Goal: Check status: Check status

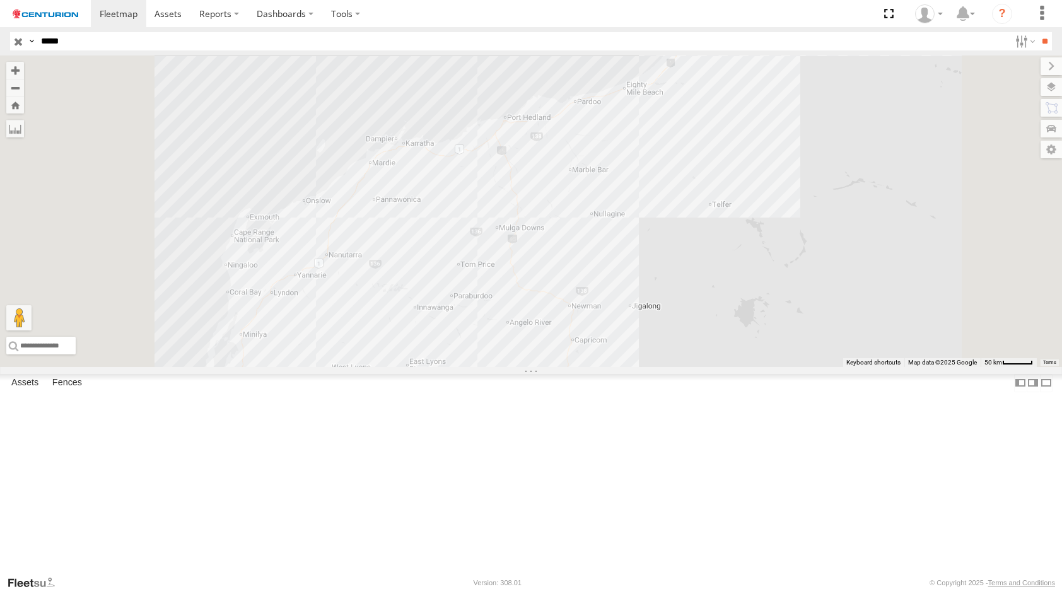
click at [0, 0] on div "PM734 [GEOGRAPHIC_DATA]" at bounding box center [0, 0] width 0 height 0
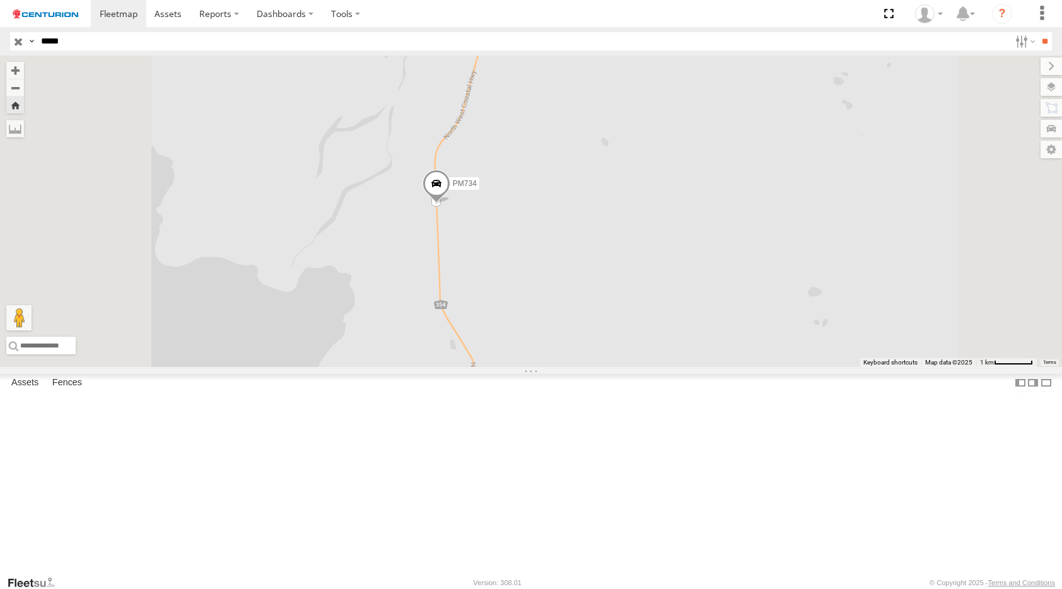
drag, startPoint x: 552, startPoint y: 332, endPoint x: 548, endPoint y: 349, distance: 17.4
click at [549, 352] on div "PM734" at bounding box center [531, 210] width 1062 height 311
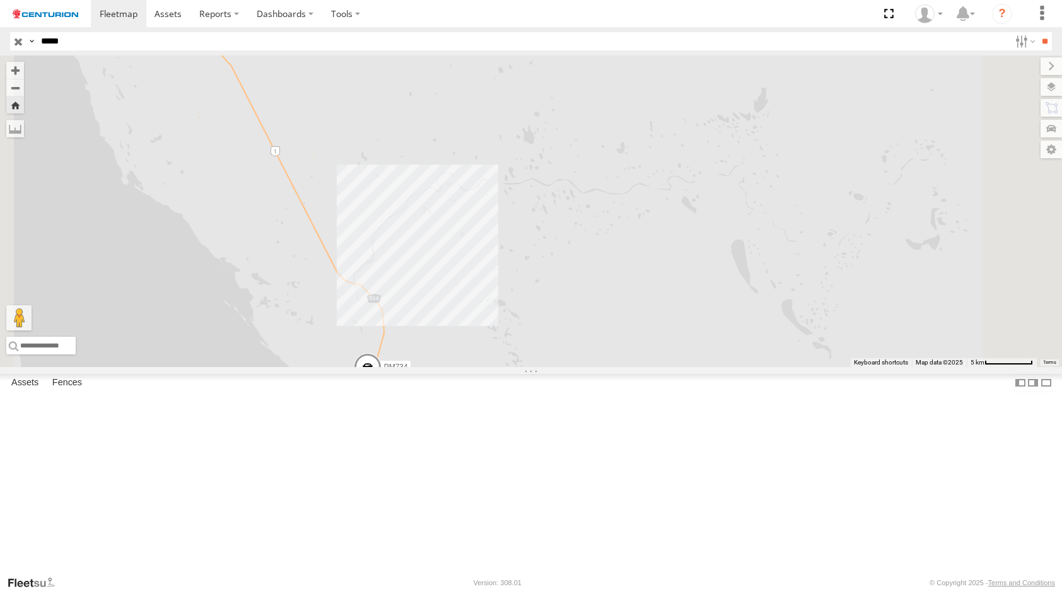
click at [381, 388] on span at bounding box center [368, 371] width 28 height 34
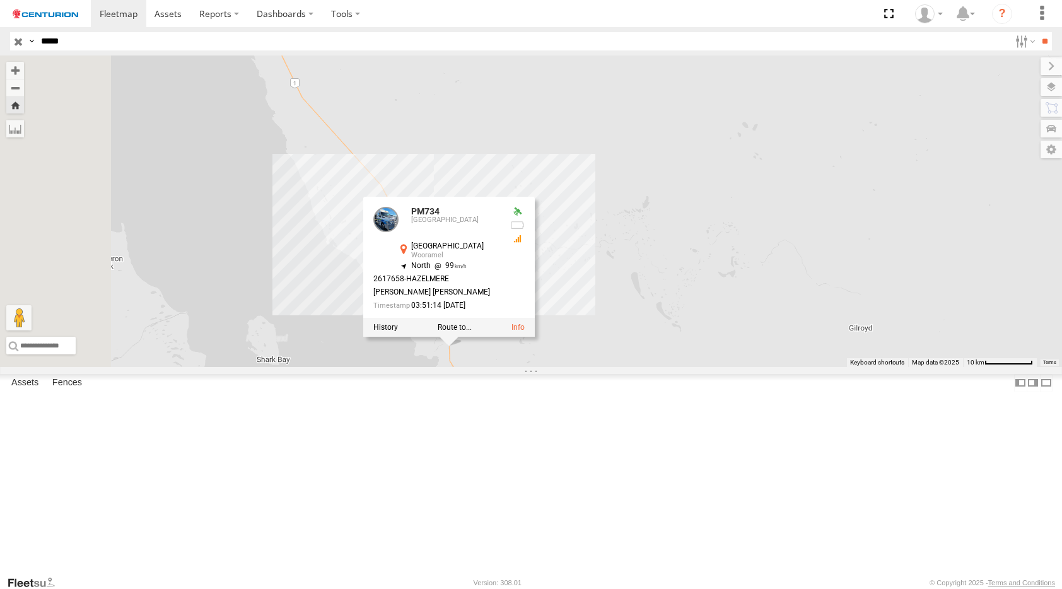
drag, startPoint x: 397, startPoint y: 199, endPoint x: 501, endPoint y: 262, distance: 120.8
click at [501, 262] on div "PM734 PM734 [GEOGRAPHIC_DATA] -25.86008 , 114.29123 North 99 2617658-[PERSON_NA…" at bounding box center [531, 210] width 1062 height 311
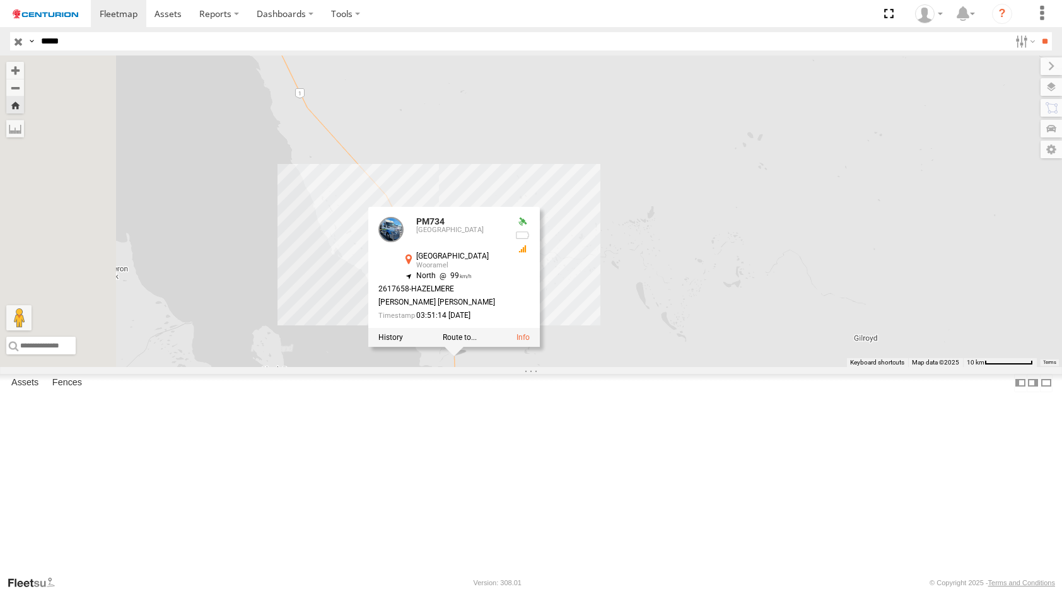
drag, startPoint x: 444, startPoint y: 223, endPoint x: 477, endPoint y: 329, distance: 111.5
click at [477, 329] on div "PM734 PM734 [GEOGRAPHIC_DATA] -25.86008 , 114.29123 North 99 2617658-[PERSON_NA…" at bounding box center [531, 210] width 1062 height 311
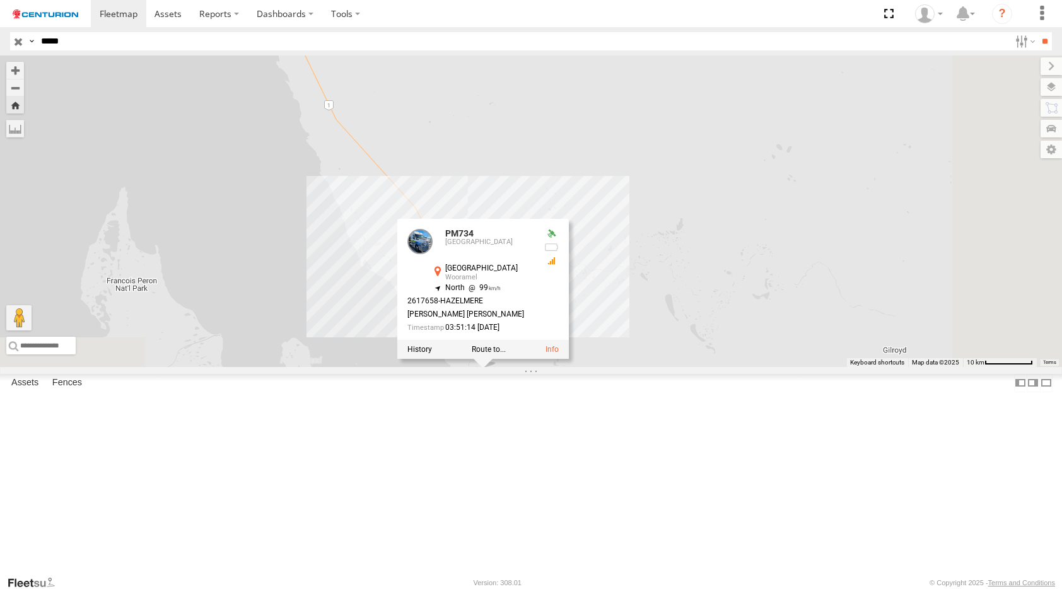
drag, startPoint x: 713, startPoint y: 373, endPoint x: 675, endPoint y: 178, distance: 197.9
click at [676, 179] on div "PM734 PM734 [GEOGRAPHIC_DATA] -25.86008 , 114.29123 North 99 2617658-[PERSON_NA…" at bounding box center [531, 210] width 1062 height 311
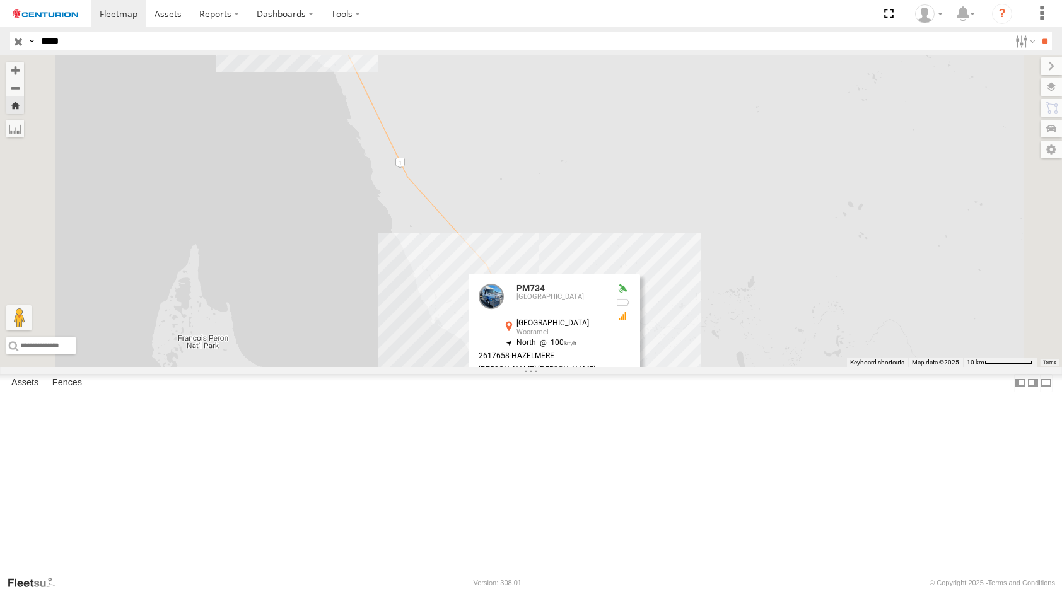
drag, startPoint x: 441, startPoint y: 200, endPoint x: 543, endPoint y: 328, distance: 163.8
click at [552, 354] on div "PM734 PM734 [GEOGRAPHIC_DATA] -25.85557 , 114.29103 North 100 2617658-[PERSON_N…" at bounding box center [531, 210] width 1062 height 311
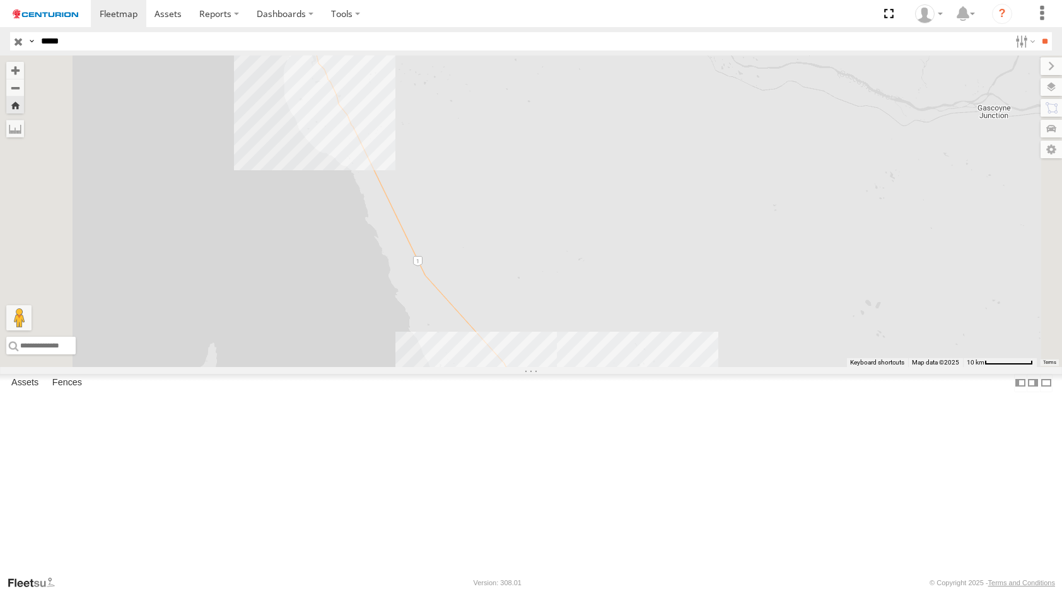
drag, startPoint x: 478, startPoint y: 192, endPoint x: 480, endPoint y: 276, distance: 83.9
click at [480, 276] on div "PM734 PM734 [GEOGRAPHIC_DATA] -25.85557 , 114.29103 North 100 2617658-[PERSON_N…" at bounding box center [531, 210] width 1062 height 311
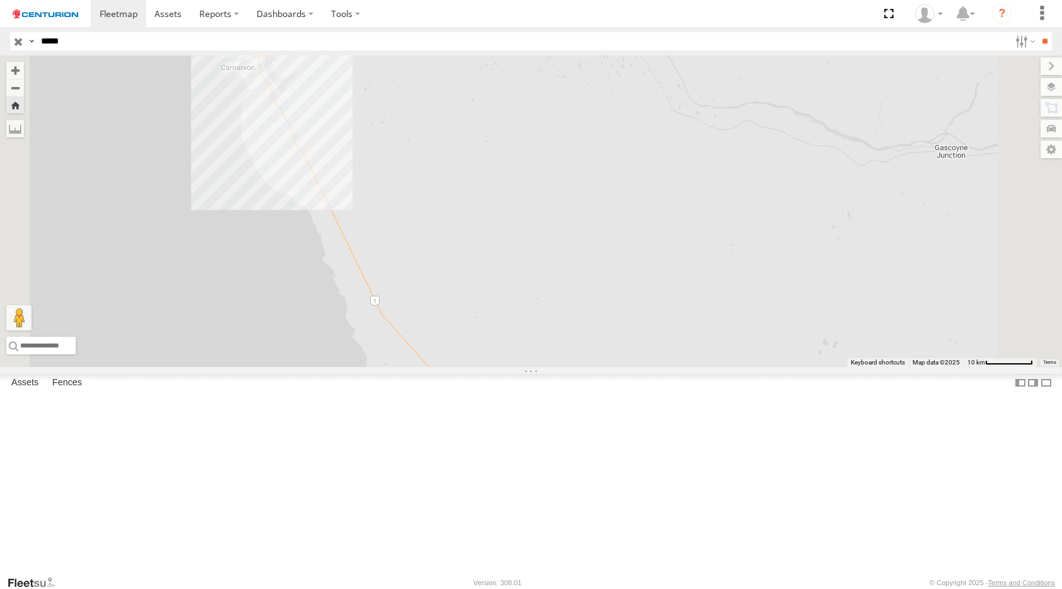
drag, startPoint x: 526, startPoint y: 324, endPoint x: 488, endPoint y: 144, distance: 184.2
click at [488, 144] on div "PM734 PM734 [GEOGRAPHIC_DATA] -25.82191 , 114.30474 North 100 2617658-[PERSON_N…" at bounding box center [531, 210] width 1062 height 311
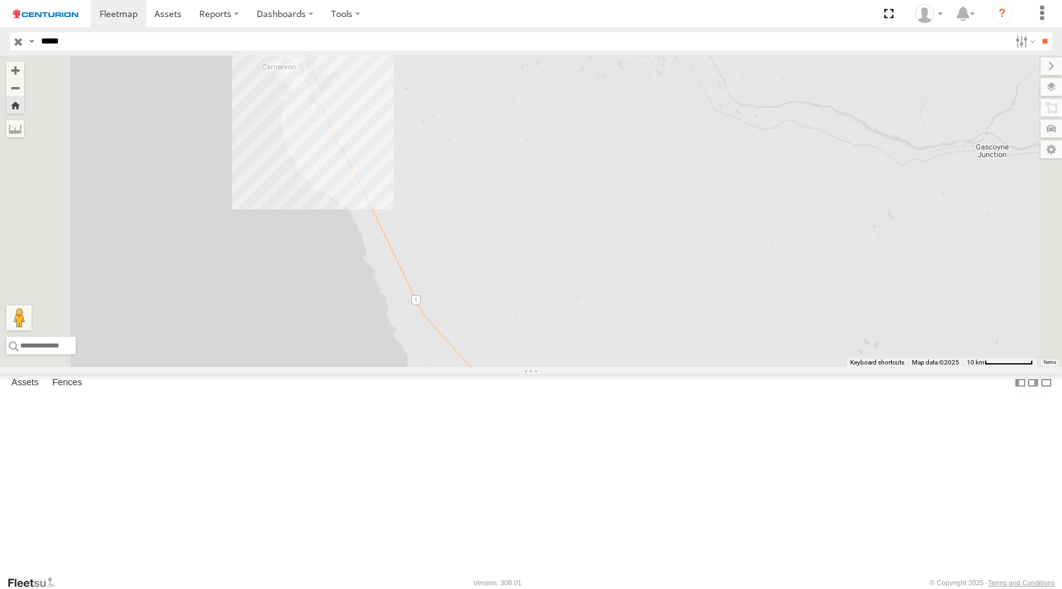
drag, startPoint x: 554, startPoint y: 223, endPoint x: 583, endPoint y: 192, distance: 42.8
click at [583, 192] on div "PM734 PM734 [GEOGRAPHIC_DATA] -25.82191 , 114.30474 North 100 2617658-[PERSON_N…" at bounding box center [531, 210] width 1062 height 311
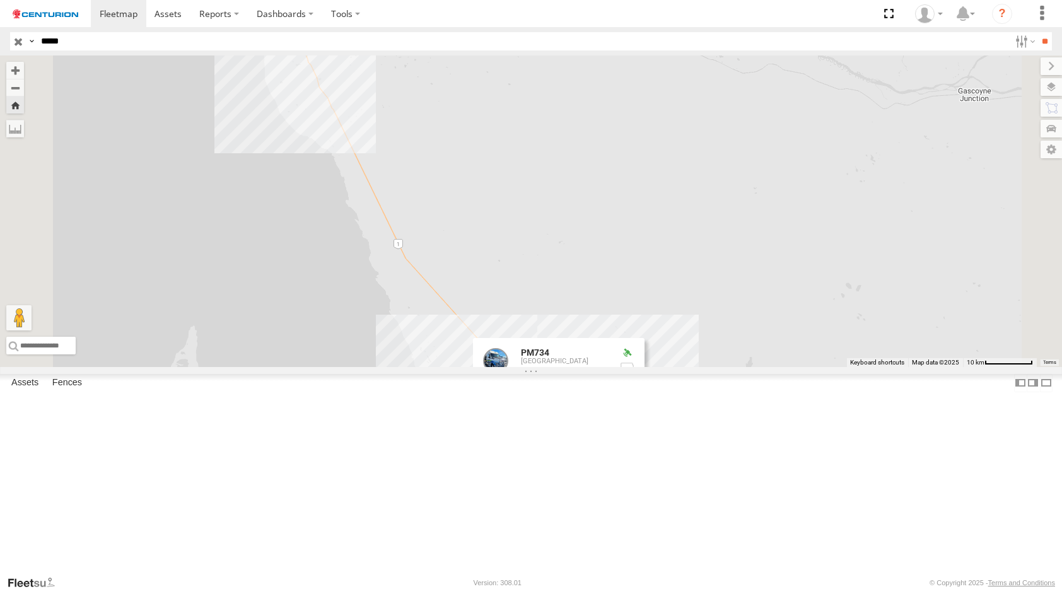
drag, startPoint x: 582, startPoint y: 241, endPoint x: 565, endPoint y: 177, distance: 66.4
click at [565, 177] on div "PM734 PM734 [GEOGRAPHIC_DATA] -25.82191 , 114.30474 North 100 2617658-[PERSON_N…" at bounding box center [531, 210] width 1062 height 311
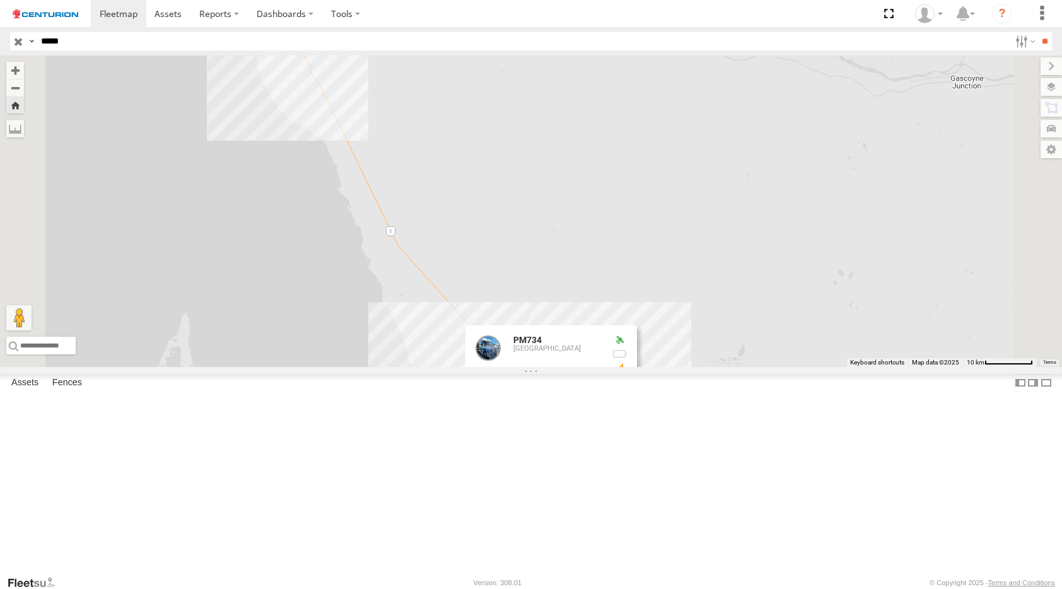
drag, startPoint x: 552, startPoint y: 168, endPoint x: 540, endPoint y: 153, distance: 19.3
click at [543, 154] on div "PM734 PM734 [GEOGRAPHIC_DATA] -25.82191 , 114.30474 North 100 2617658-[PERSON_N…" at bounding box center [531, 210] width 1062 height 311
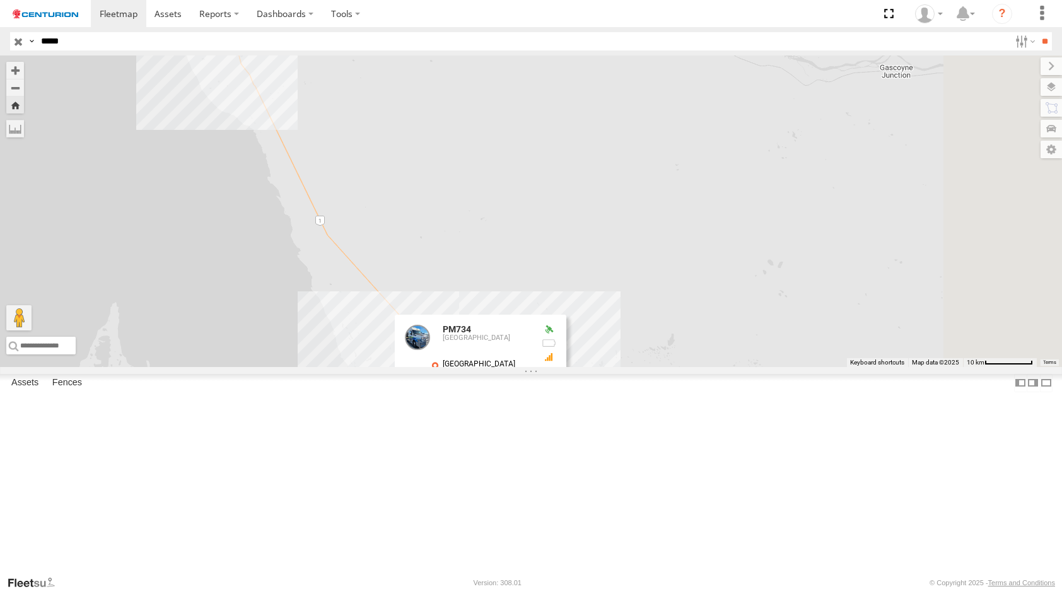
drag, startPoint x: 489, startPoint y: 186, endPoint x: 492, endPoint y: 303, distance: 116.7
click at [426, 175] on div "PM734 PM734 [GEOGRAPHIC_DATA] -25.82191 , 114.30474 North 100 2617658-[PERSON_N…" at bounding box center [531, 210] width 1062 height 311
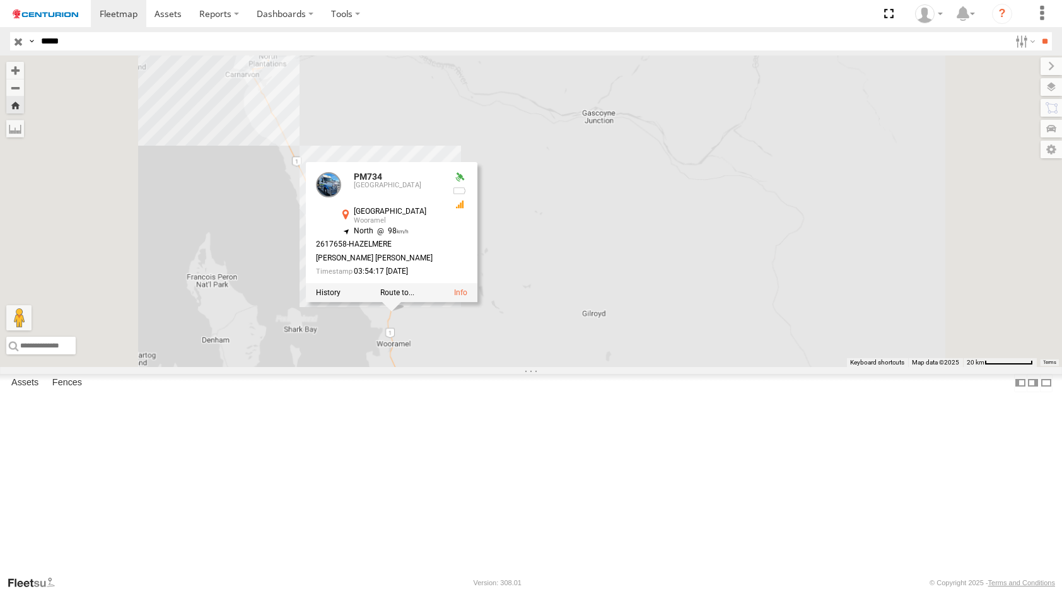
drag, startPoint x: 417, startPoint y: 223, endPoint x: 472, endPoint y: 264, distance: 69.0
click at [472, 264] on div "PM734 PM734 [GEOGRAPHIC_DATA] -25.81736 , 114.30611 North 98 2617658-[PERSON_NA…" at bounding box center [531, 210] width 1062 height 311
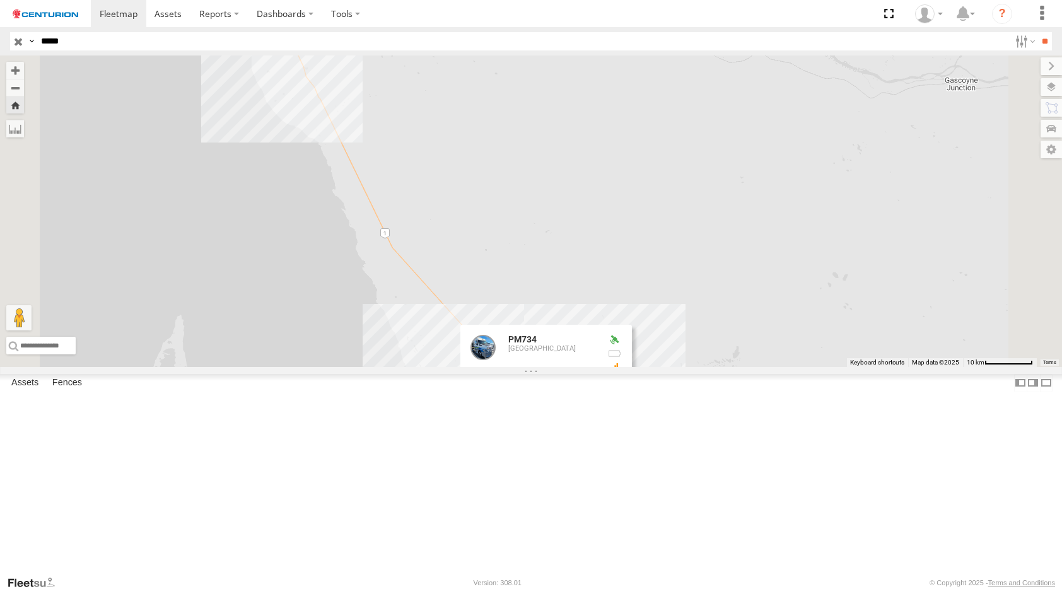
drag, startPoint x: 546, startPoint y: 225, endPoint x: 513, endPoint y: 202, distance: 40.4
click at [513, 202] on div "PM734 PM734 [GEOGRAPHIC_DATA] -25.81736 , 114.30611 North 98 2617658-[PERSON_NA…" at bounding box center [531, 210] width 1062 height 311
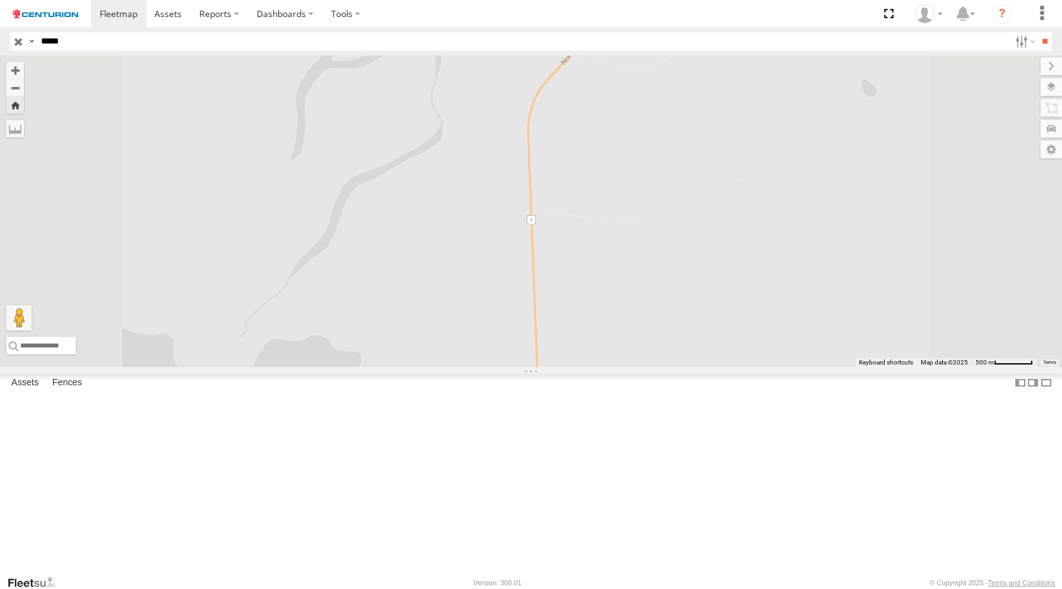
click at [0, 0] on span at bounding box center [0, 0] width 0 height 0
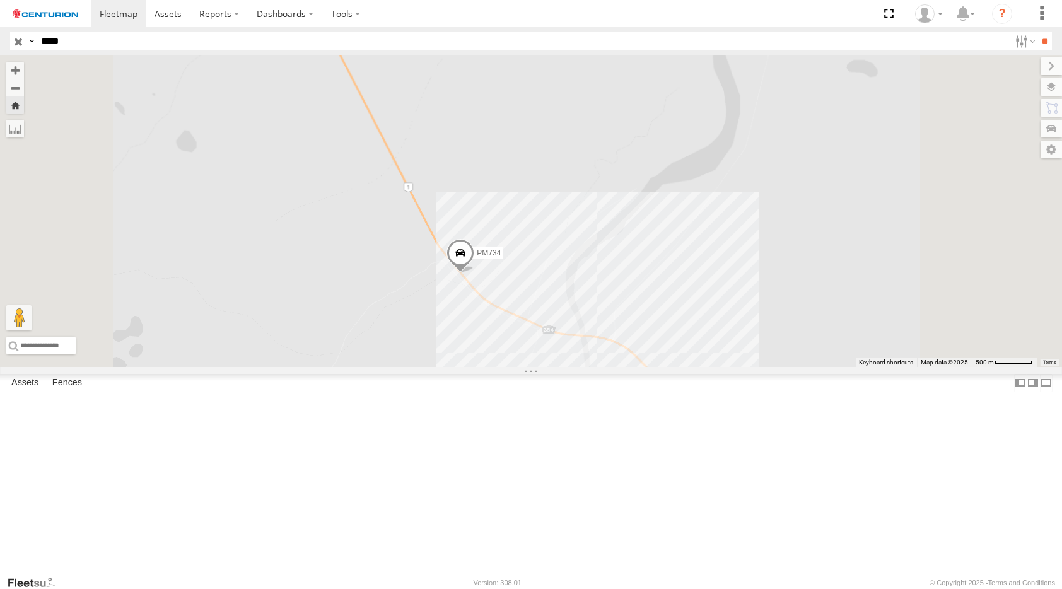
drag, startPoint x: 516, startPoint y: 312, endPoint x: 592, endPoint y: 410, distance: 124.5
click at [592, 367] on div "PM734" at bounding box center [531, 210] width 1062 height 311
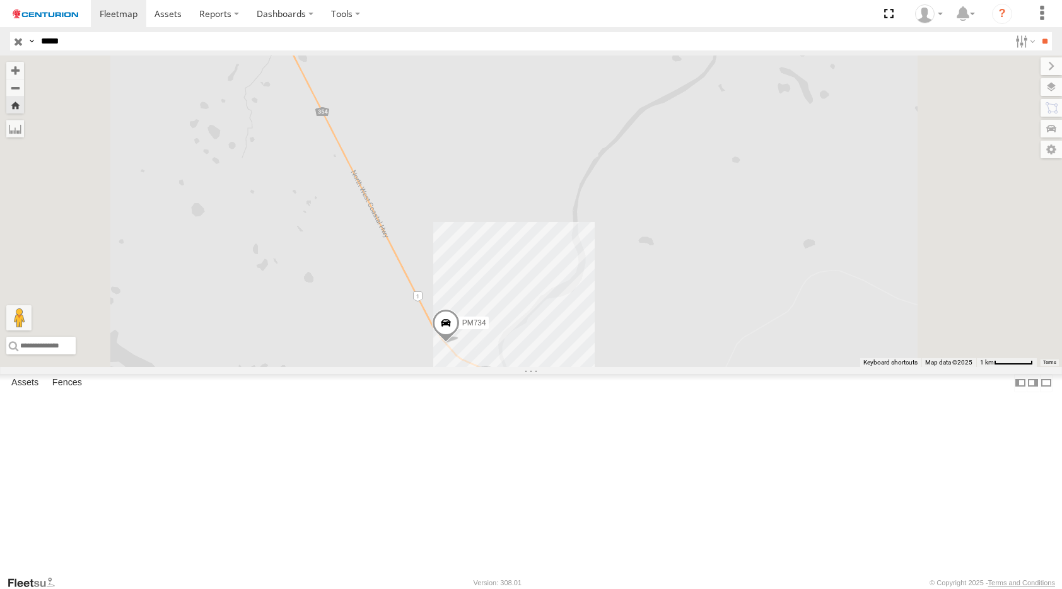
click at [661, 367] on div "PM734" at bounding box center [531, 210] width 1062 height 311
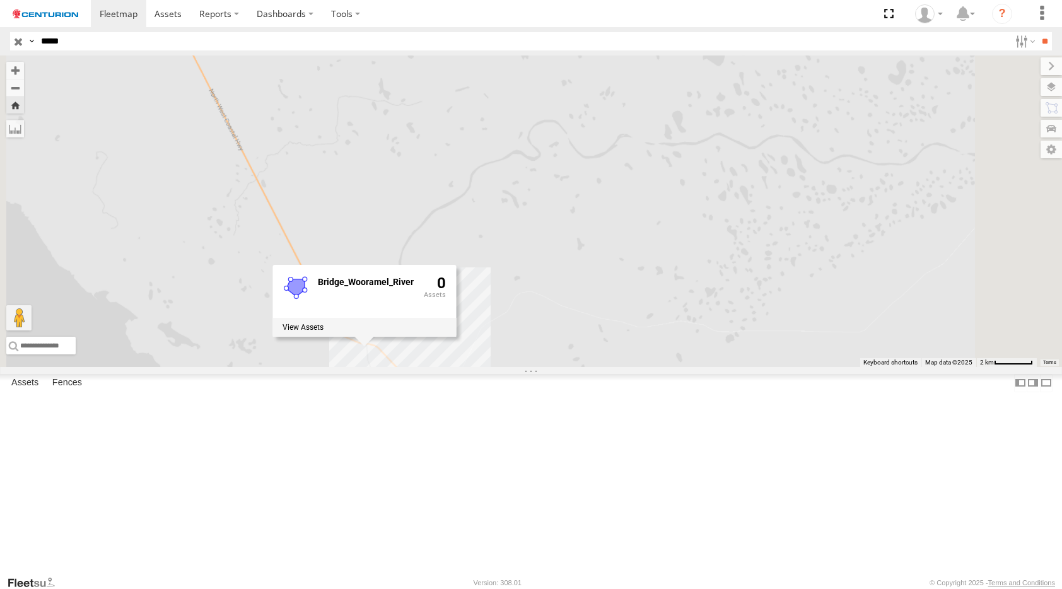
drag, startPoint x: 477, startPoint y: 456, endPoint x: 557, endPoint y: 502, distance: 91.5
click at [554, 367] on div "PM734 Bridge_Wooramel_River 0" at bounding box center [531, 210] width 1062 height 311
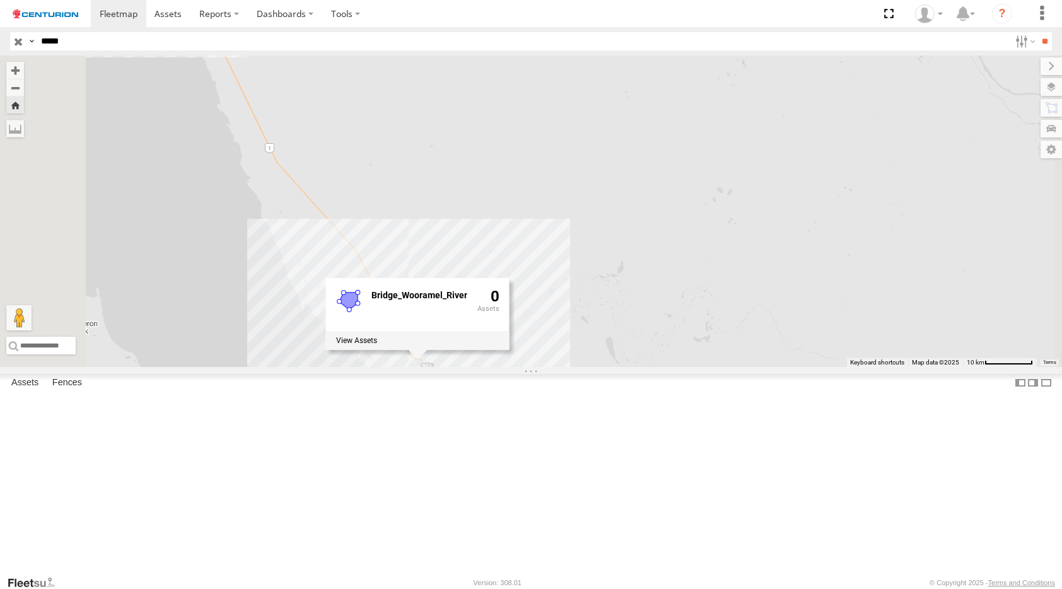
drag, startPoint x: 482, startPoint y: 323, endPoint x: 741, endPoint y: 443, distance: 284.6
click at [738, 367] on div "PM734 Bridge_Wooramel_River 0" at bounding box center [531, 210] width 1062 height 311
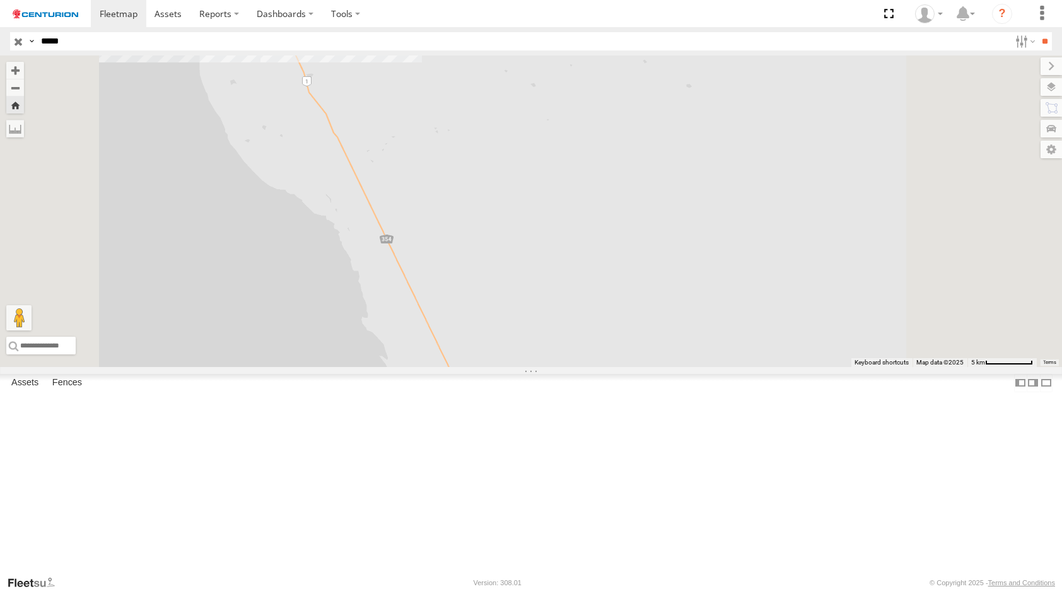
drag, startPoint x: 658, startPoint y: 452, endPoint x: 499, endPoint y: 120, distance: 367.4
click at [499, 120] on div "PM734 Bridge_Wooramel_River 0" at bounding box center [531, 210] width 1062 height 311
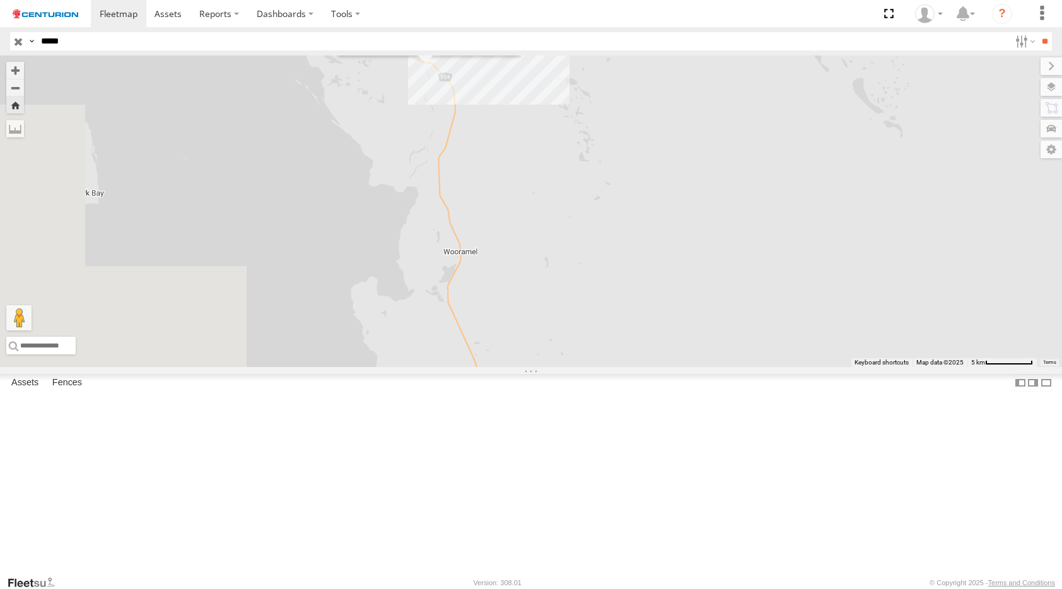
drag, startPoint x: 731, startPoint y: 397, endPoint x: 739, endPoint y: 403, distance: 10.0
click at [739, 367] on div "PM734 Bridge_Wooramel_River 0" at bounding box center [531, 210] width 1062 height 311
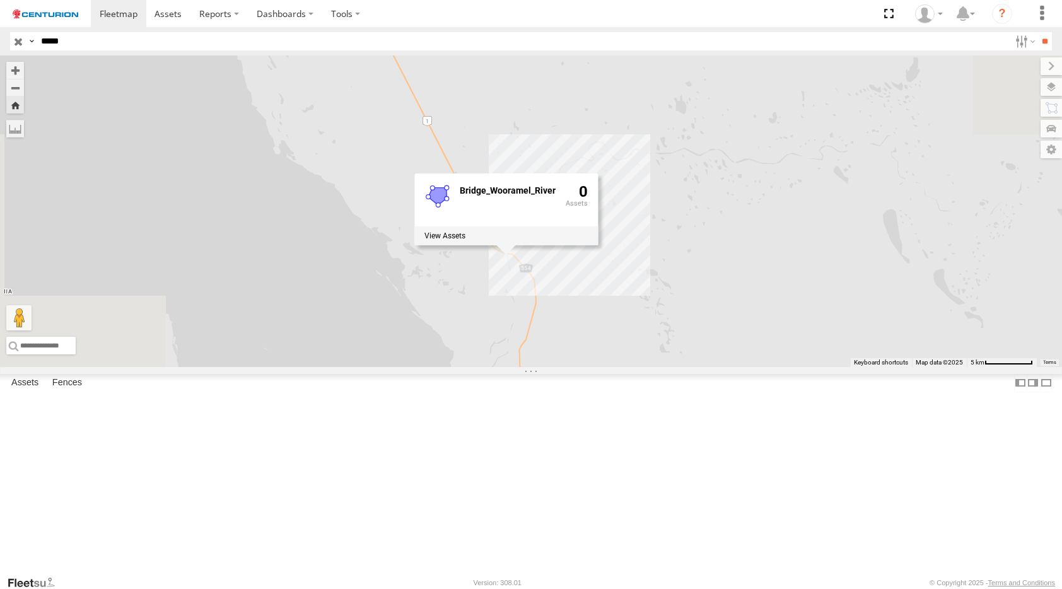
drag, startPoint x: 721, startPoint y: 324, endPoint x: 796, endPoint y: 511, distance: 201.7
click at [796, 367] on div "PM734 Bridge_Wooramel_River 0" at bounding box center [531, 210] width 1062 height 311
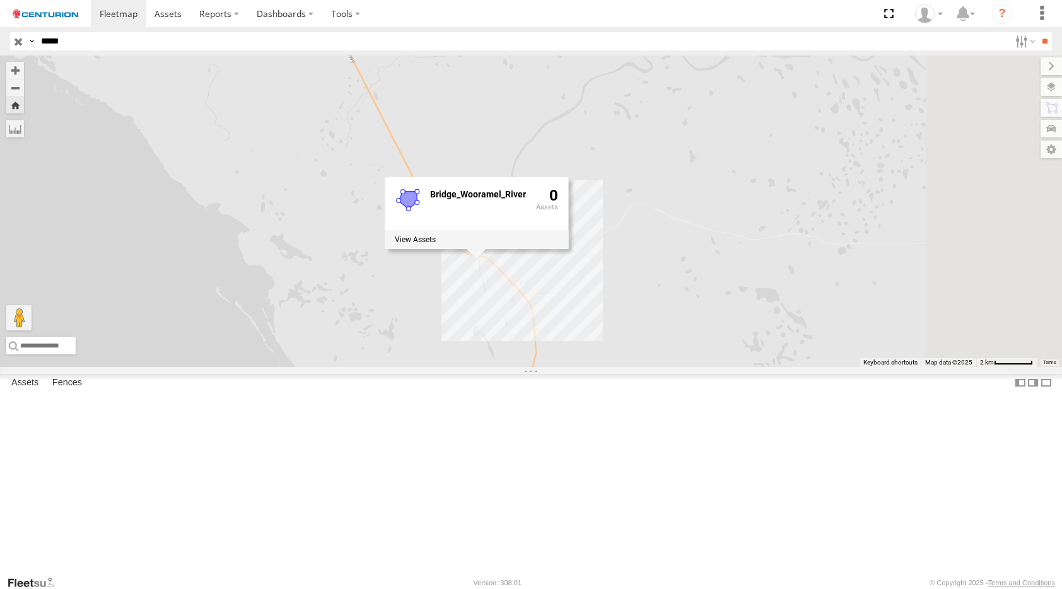
drag, startPoint x: 727, startPoint y: 417, endPoint x: 689, endPoint y: 398, distance: 42.9
click at [714, 367] on div "PM734 Bridge_Wooramel_River 0" at bounding box center [531, 210] width 1062 height 311
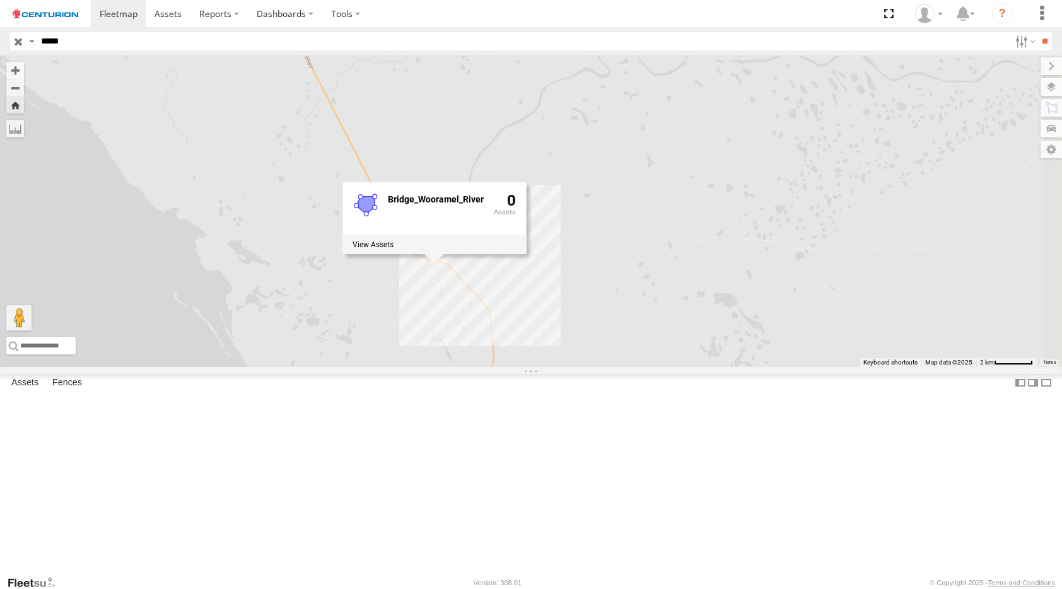
click at [672, 367] on div "PM734 Bridge_Wooramel_River 0" at bounding box center [531, 210] width 1062 height 311
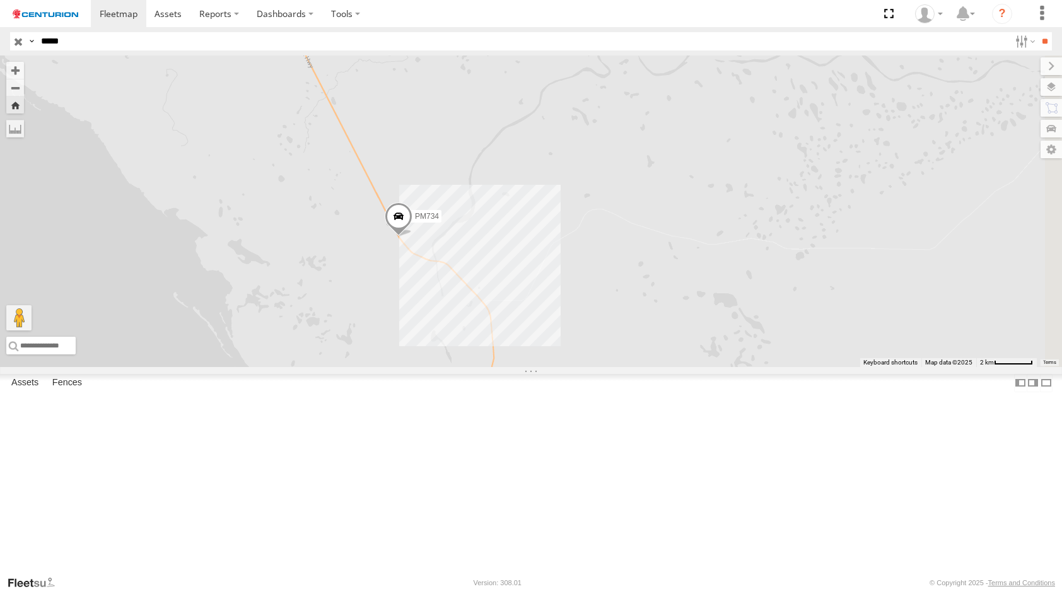
click at [412, 236] on span at bounding box center [399, 219] width 28 height 34
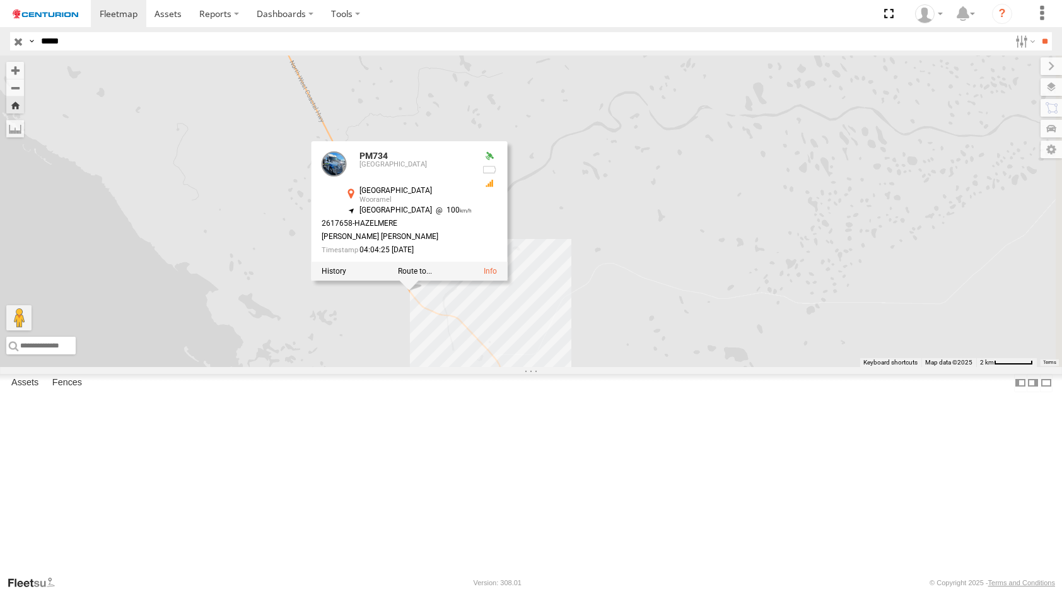
drag, startPoint x: 757, startPoint y: 296, endPoint x: 760, endPoint y: 372, distance: 76.3
click at [760, 367] on div "PM734 PM734 [GEOGRAPHIC_DATA] -25.74596 , 114.25745 [GEOGRAPHIC_DATA] 100 26176…" at bounding box center [531, 210] width 1062 height 311
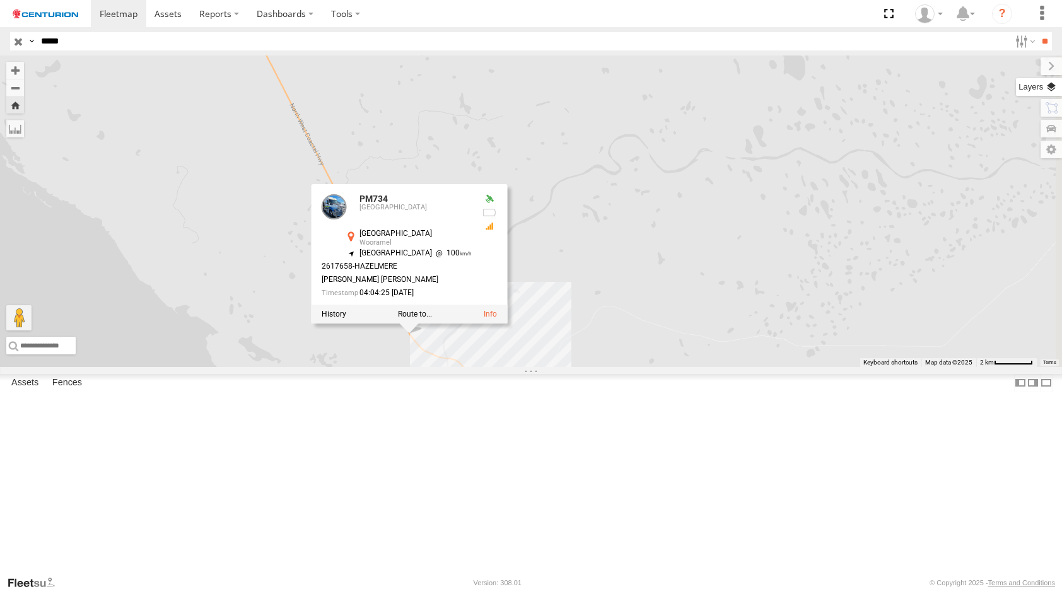
click at [1045, 93] on label at bounding box center [1039, 87] width 46 height 18
click at [0, 0] on span "Overlays" at bounding box center [0, 0] width 0 height 0
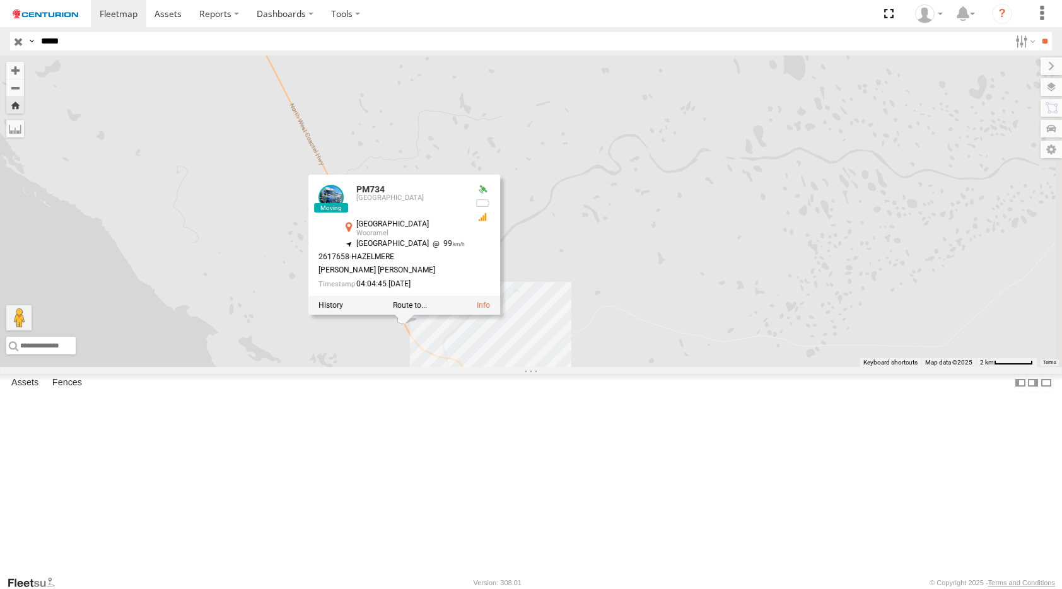
click at [0, 0] on span "Overlays" at bounding box center [0, 0] width 0 height 0
click at [0, 0] on span "Mainroads ([GEOGRAPHIC_DATA])" at bounding box center [0, 0] width 0 height 0
drag, startPoint x: 939, startPoint y: 103, endPoint x: 915, endPoint y: 103, distance: 24.0
click at [0, 0] on span "Mainroads ([GEOGRAPHIC_DATA])" at bounding box center [0, 0] width 0 height 0
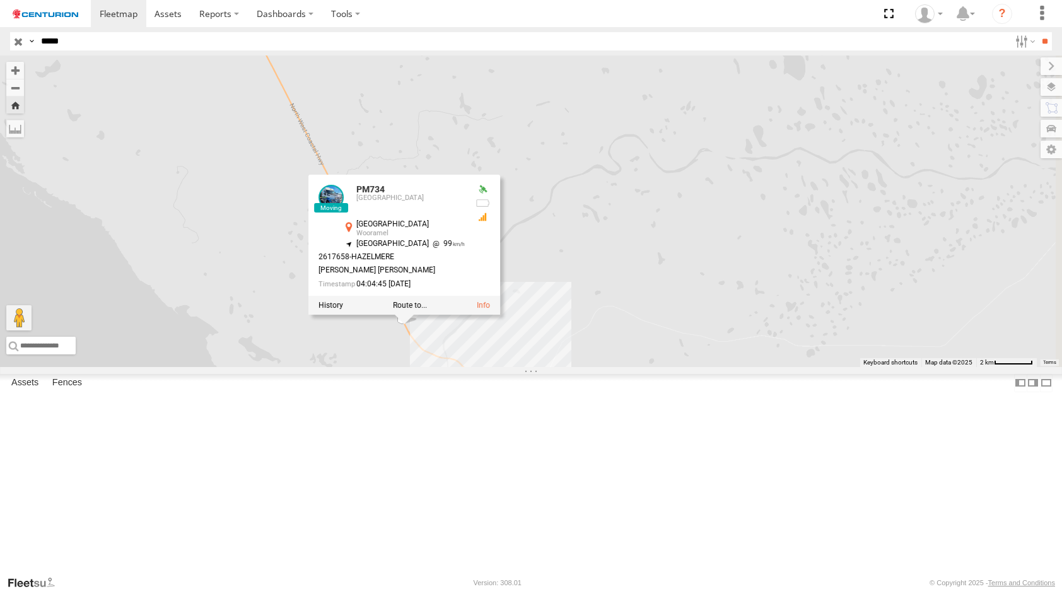
click at [0, 0] on div "Overlays" at bounding box center [0, 0] width 0 height 0
click at [0, 0] on div "Basemaps" at bounding box center [0, 0] width 0 height 0
click at [0, 0] on label at bounding box center [0, 0] width 0 height 0
click at [0, 0] on span "Satellite + Roadmap" at bounding box center [0, 0] width 0 height 0
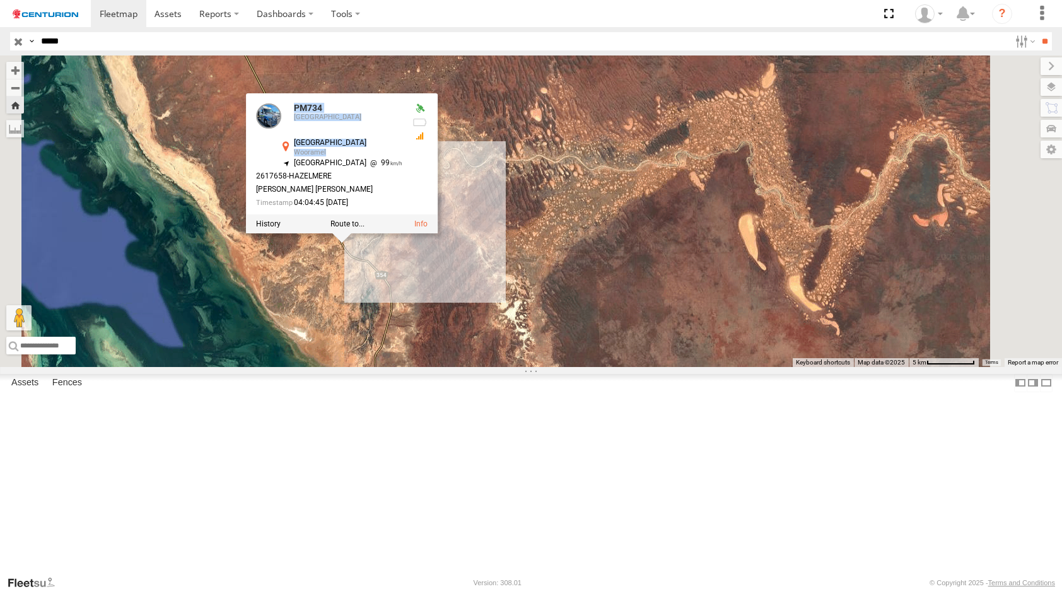
drag, startPoint x: 430, startPoint y: 294, endPoint x: 485, endPoint y: 385, distance: 106.1
click at [485, 367] on div "PM734 PM734 [GEOGRAPHIC_DATA] -25.74141 , 114.25486 [GEOGRAPHIC_DATA] 99 261765…" at bounding box center [531, 210] width 1062 height 311
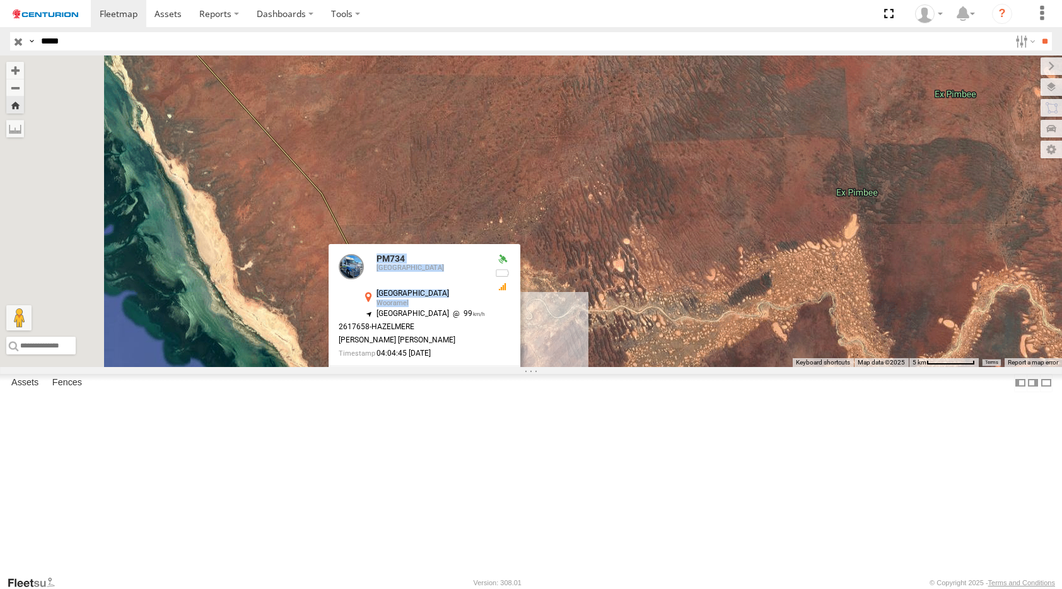
drag, startPoint x: 358, startPoint y: 214, endPoint x: 506, endPoint y: 378, distance: 221.0
click at [505, 367] on div "PM734 PM734 [GEOGRAPHIC_DATA] -25.74141 , 114.25486 [GEOGRAPHIC_DATA] 99 261765…" at bounding box center [531, 210] width 1062 height 311
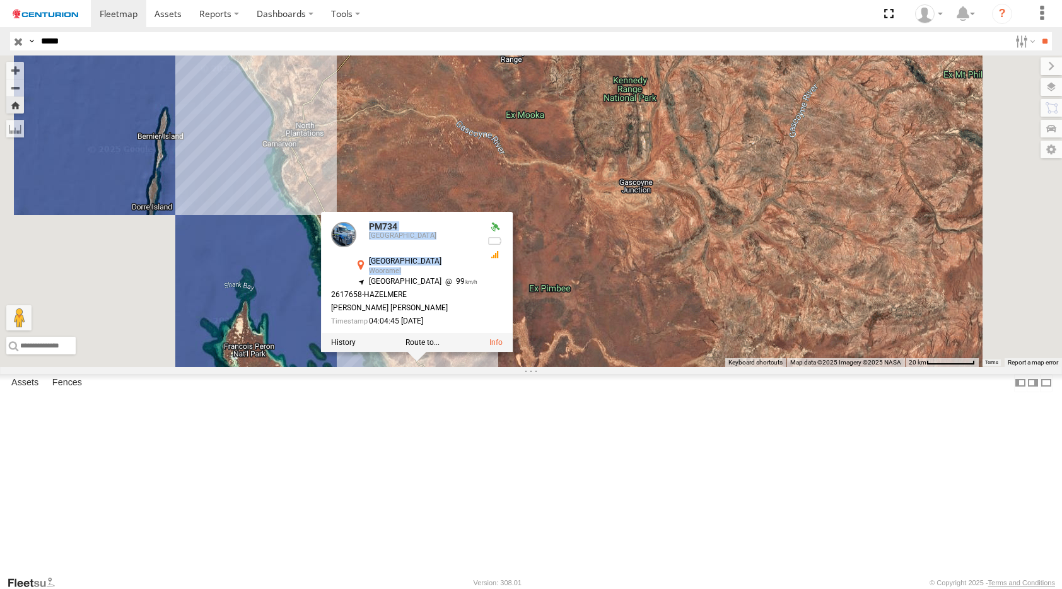
drag, startPoint x: 373, startPoint y: 212, endPoint x: 432, endPoint y: 339, distance: 140.7
click at [432, 339] on div "PM734 PM734 [GEOGRAPHIC_DATA] -25.74141 , 114.25486 [GEOGRAPHIC_DATA] 99 261765…" at bounding box center [531, 210] width 1062 height 311
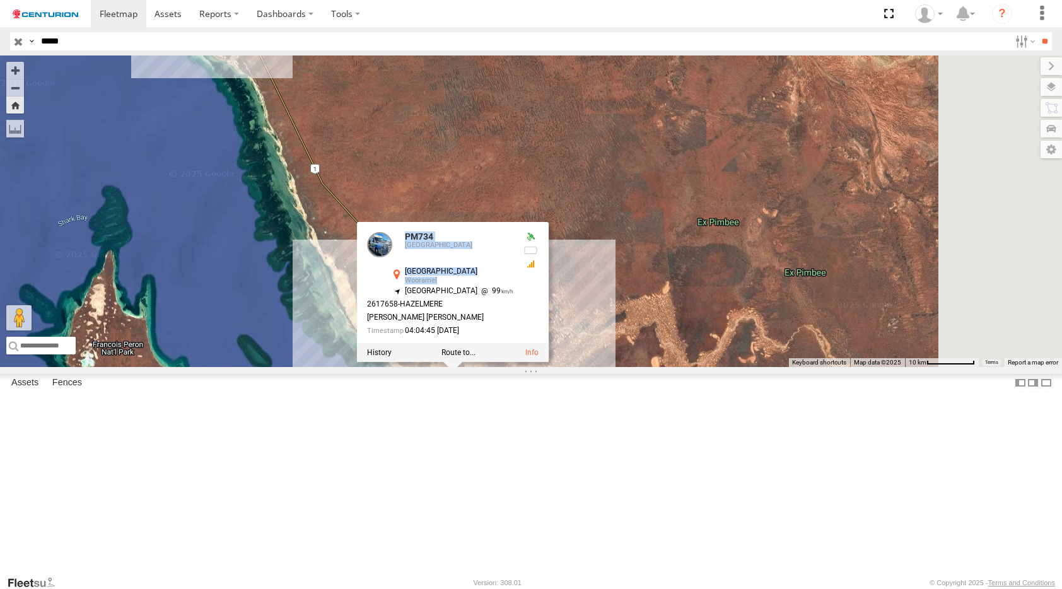
drag, startPoint x: 540, startPoint y: 411, endPoint x: 473, endPoint y: 241, distance: 182.0
click at [473, 242] on div "PM734 PM734 [GEOGRAPHIC_DATA] -25.74141 , 114.25486 [GEOGRAPHIC_DATA] 99 261765…" at bounding box center [531, 210] width 1062 height 311
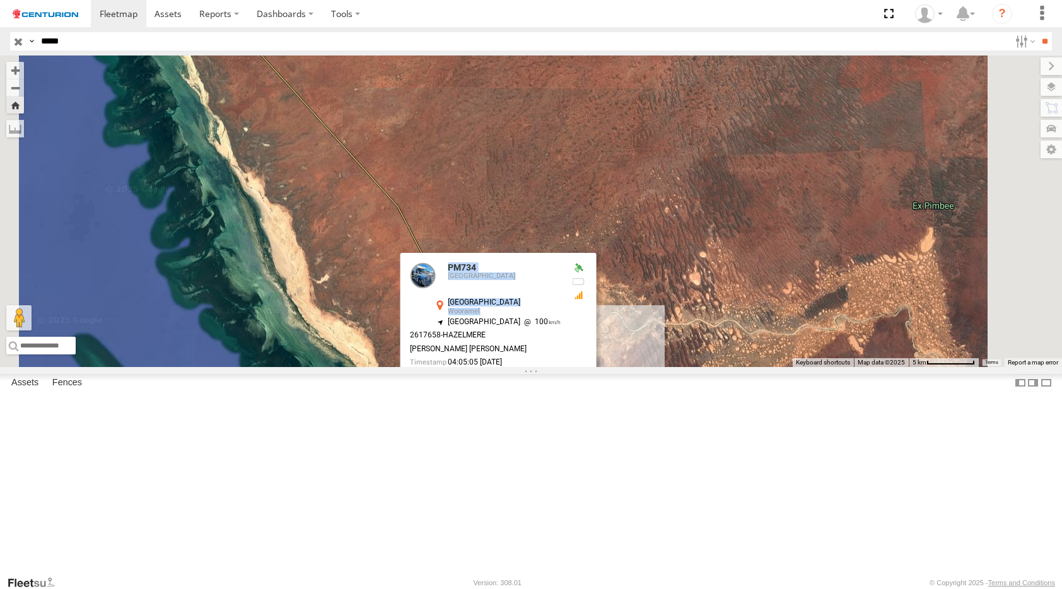
drag, startPoint x: 513, startPoint y: 304, endPoint x: 553, endPoint y: 292, distance: 42.3
click at [456, 167] on div "PM734 PM734 [GEOGRAPHIC_DATA] -25.73686 , 114.25226 [GEOGRAPHIC_DATA] 100 26176…" at bounding box center [531, 210] width 1062 height 311
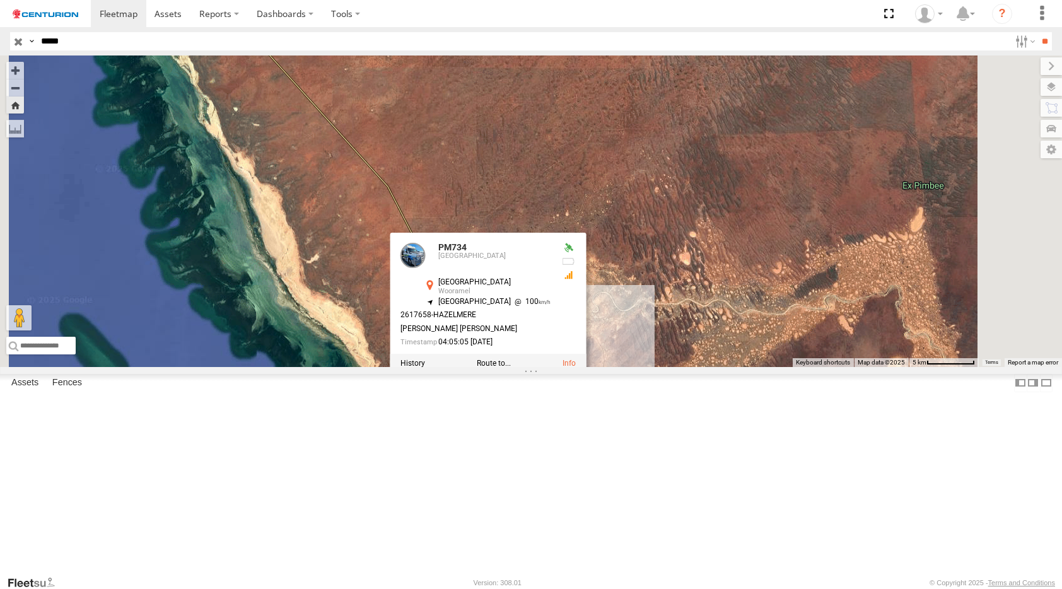
click at [0, 0] on span "Roadmap" at bounding box center [0, 0] width 0 height 0
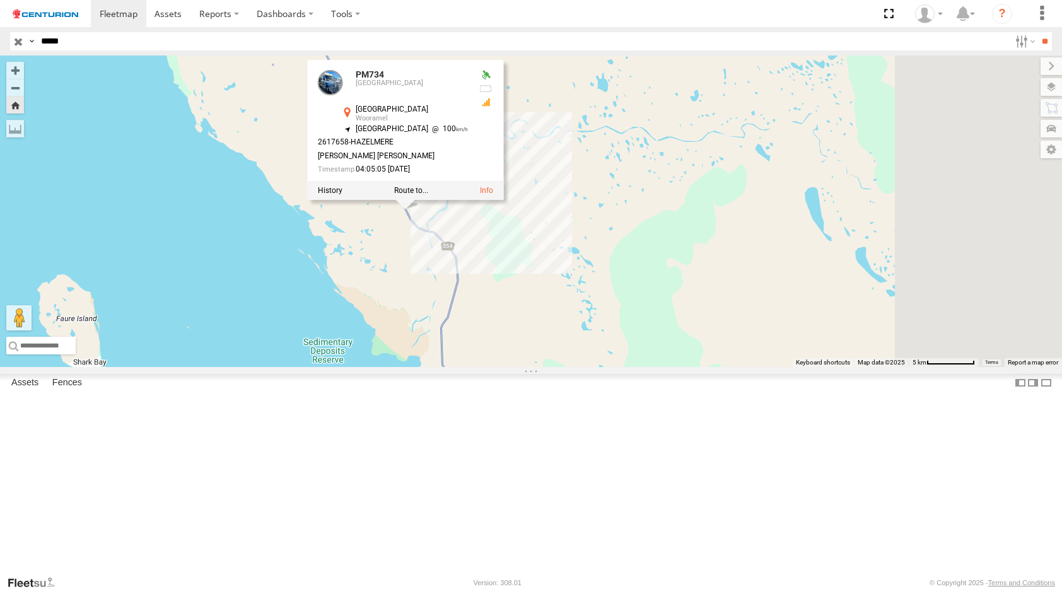
drag, startPoint x: 557, startPoint y: 454, endPoint x: 453, endPoint y: 239, distance: 238.8
click at [463, 260] on div "PM734 PM734 [GEOGRAPHIC_DATA] -25.73686 , 114.25226 [GEOGRAPHIC_DATA] 100 26176…" at bounding box center [531, 210] width 1062 height 311
